Goal: Find specific page/section: Find specific page/section

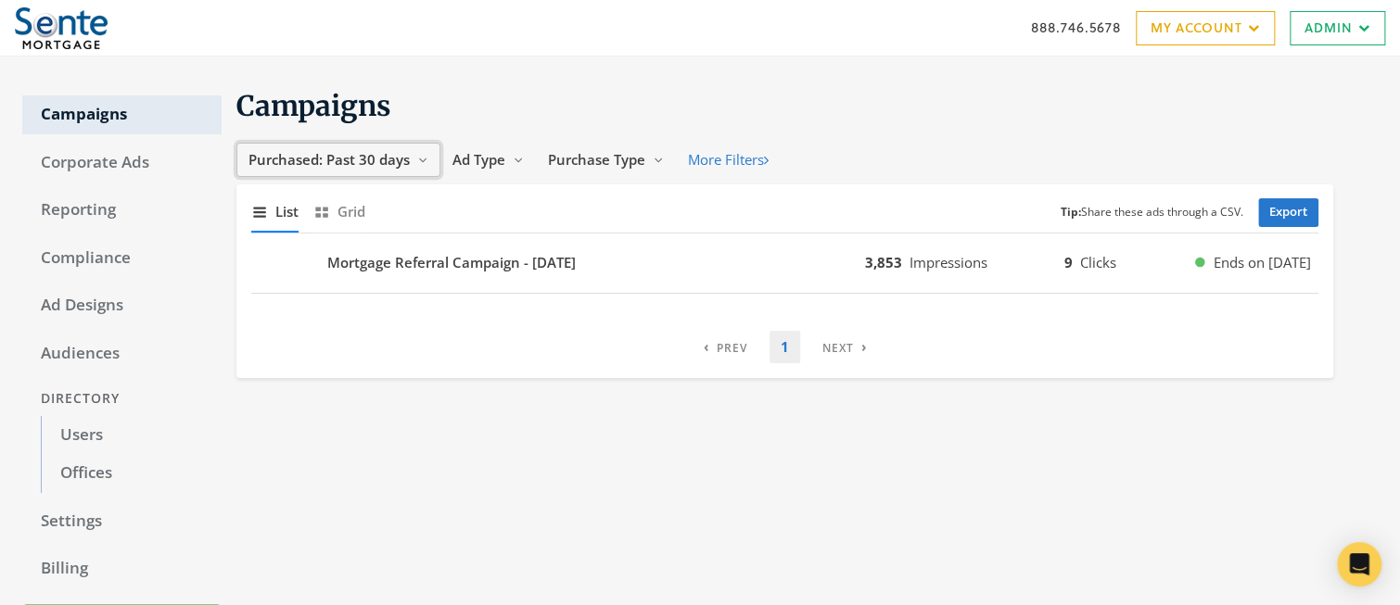
click at [368, 159] on span "Purchased: Past 30 days" at bounding box center [328, 159] width 161 height 19
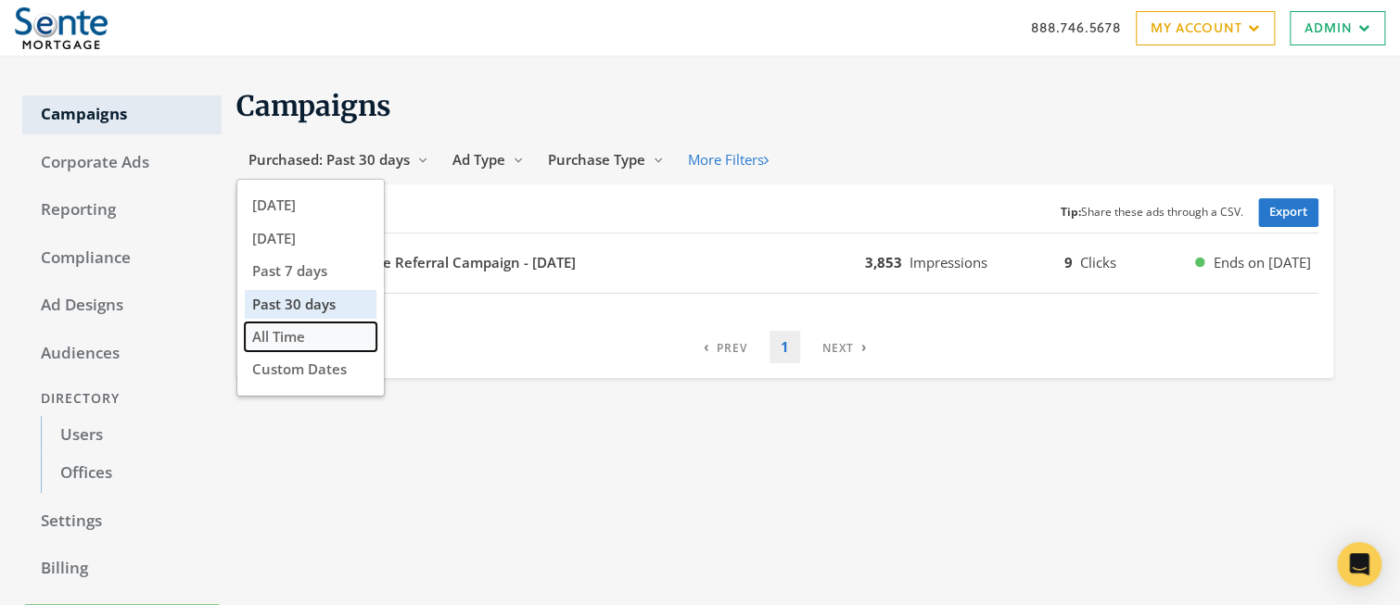
click at [268, 344] on span "All Time" at bounding box center [278, 336] width 53 height 19
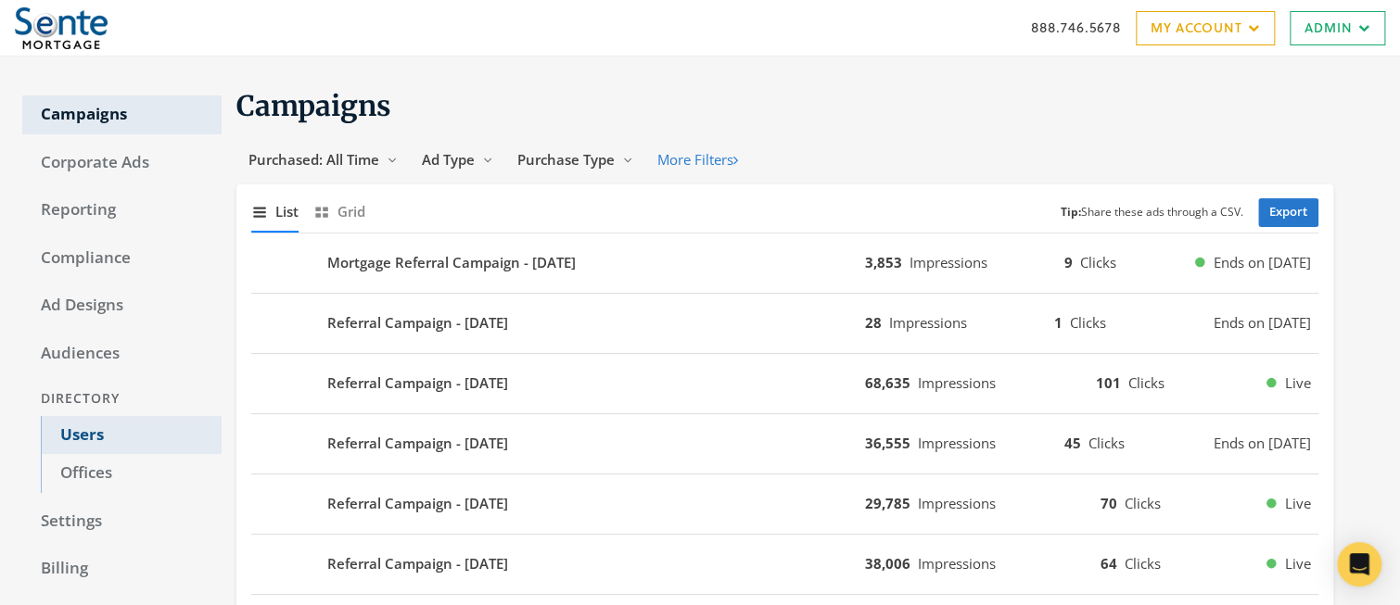
click at [79, 431] on link "Users" at bounding box center [131, 435] width 181 height 39
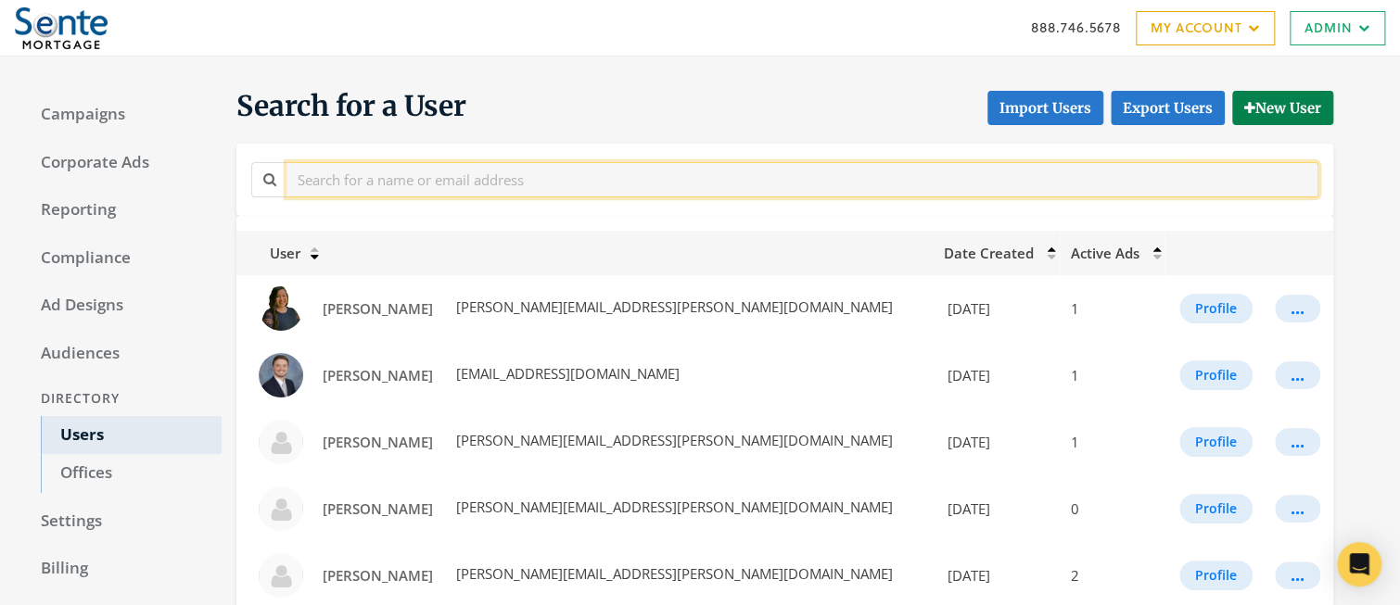
click at [521, 183] on input "text" at bounding box center [802, 179] width 1032 height 34
type input "[PERSON_NAME]"
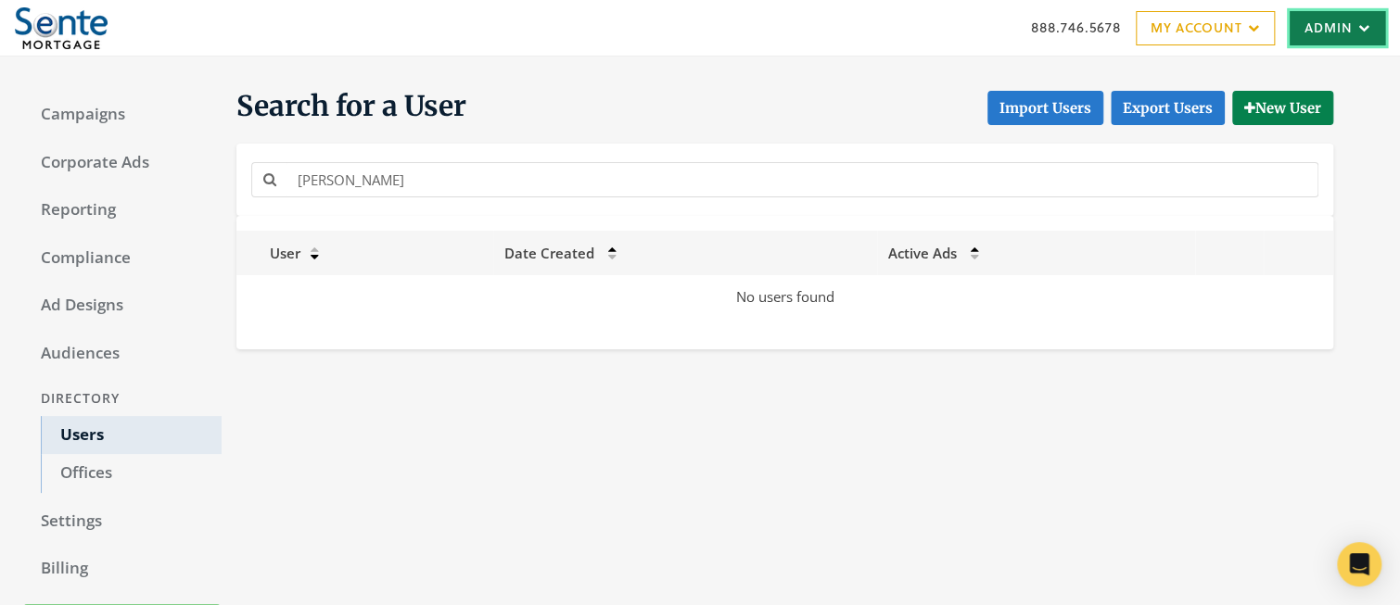
click at [1337, 32] on link "Admin" at bounding box center [1337, 28] width 95 height 34
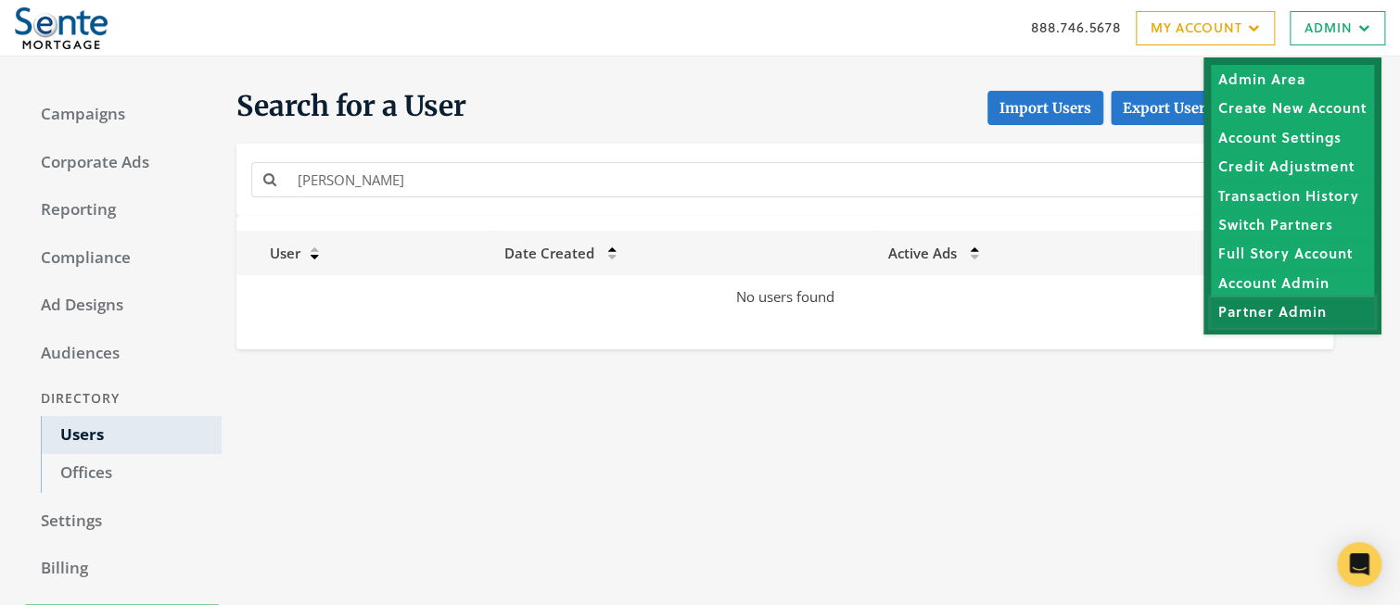
click at [1291, 313] on link "Partner Admin" at bounding box center [1292, 312] width 163 height 29
